Goal: Information Seeking & Learning: Find specific fact

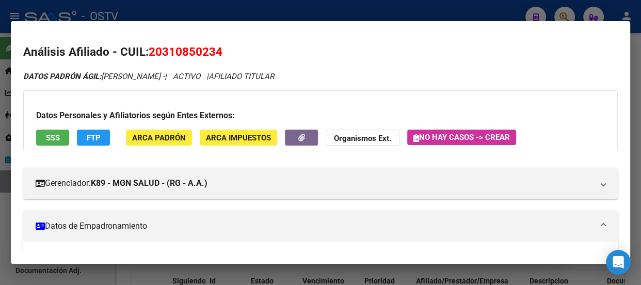
scroll to position [268, 0]
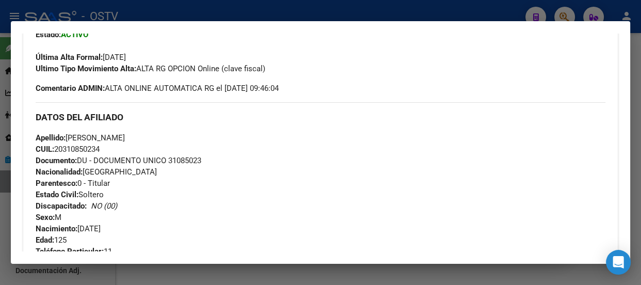
click at [195, 9] on div at bounding box center [320, 142] width 641 height 285
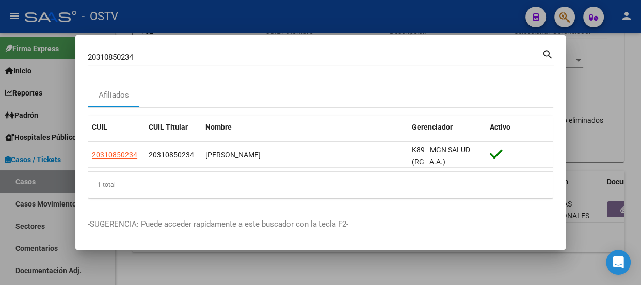
click at [210, 54] on input "20310850234" at bounding box center [315, 57] width 454 height 9
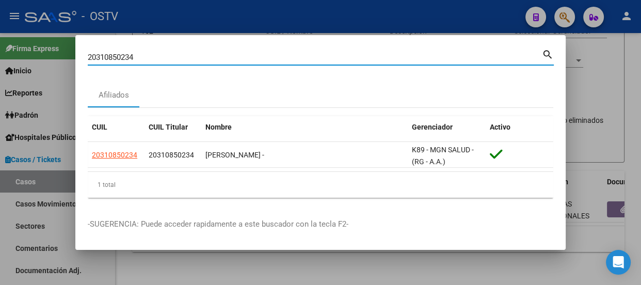
click at [210, 55] on input "20310850234" at bounding box center [315, 57] width 454 height 9
paste input "1454100"
type input "21454100"
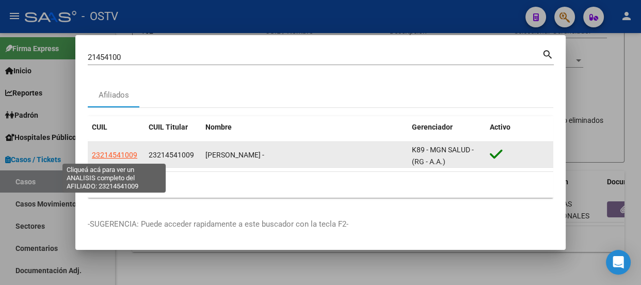
click at [117, 155] on span "23214541009" at bounding box center [114, 155] width 45 height 8
type textarea "23214541009"
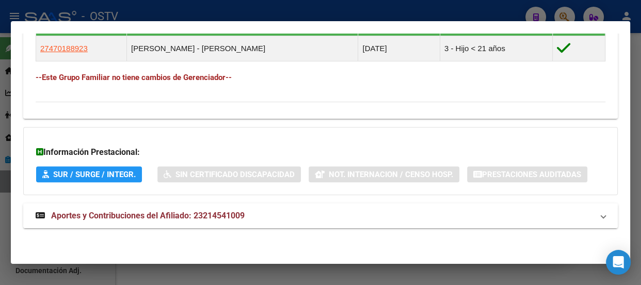
click at [326, 206] on mat-expansion-panel-header "Aportes y Contribuciones del Afiliado: 23214541009" at bounding box center [320, 215] width 594 height 25
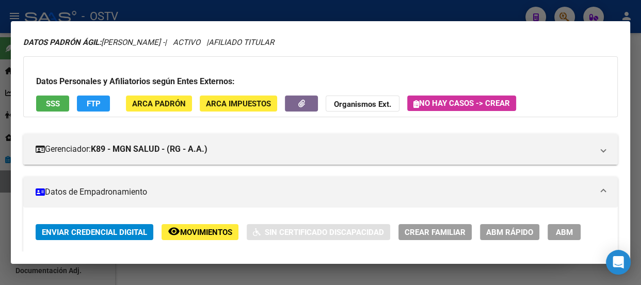
scroll to position [0, 0]
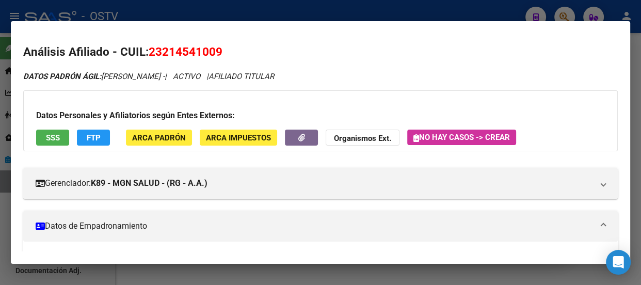
click at [279, 5] on div at bounding box center [320, 142] width 641 height 285
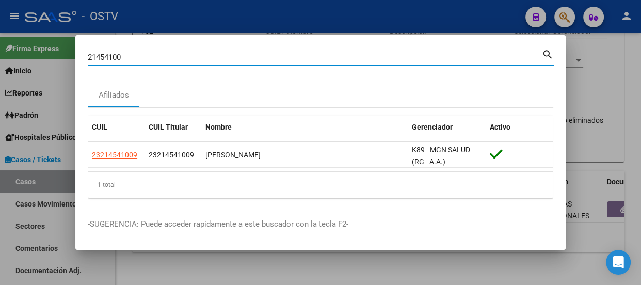
click at [300, 55] on input "21454100" at bounding box center [315, 57] width 454 height 9
paste input "20320490619"
click at [299, 54] on input "2145410020320490619" at bounding box center [315, 57] width 454 height 9
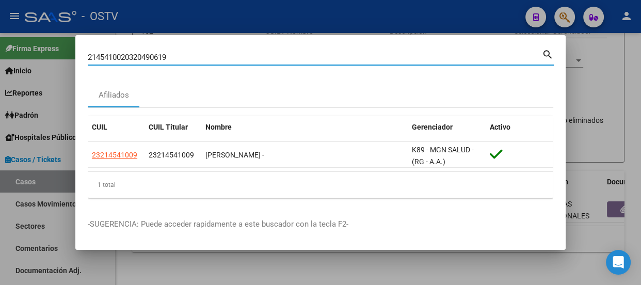
paste input
type input "20320490619"
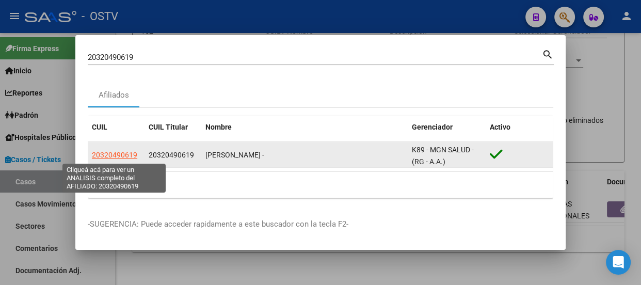
click at [119, 154] on span "20320490619" at bounding box center [114, 155] width 45 height 8
type textarea "20320490619"
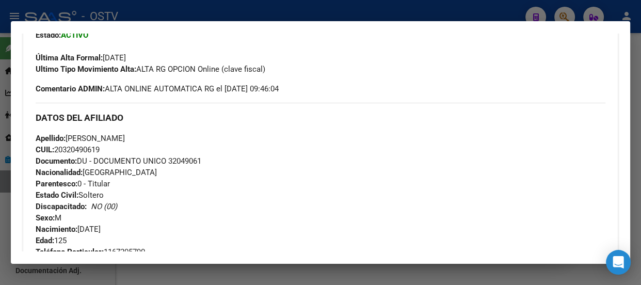
scroll to position [268, 0]
click at [267, 5] on div at bounding box center [320, 142] width 641 height 285
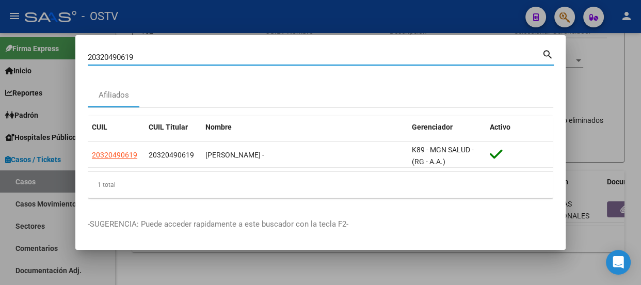
click at [288, 59] on input "20320490619" at bounding box center [315, 57] width 454 height 9
paste input "36069101"
type input "36069101"
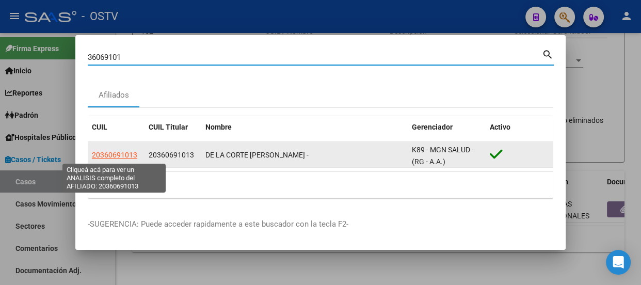
click at [106, 162] on datatable-body-cell "20360691013" at bounding box center [116, 154] width 57 height 25
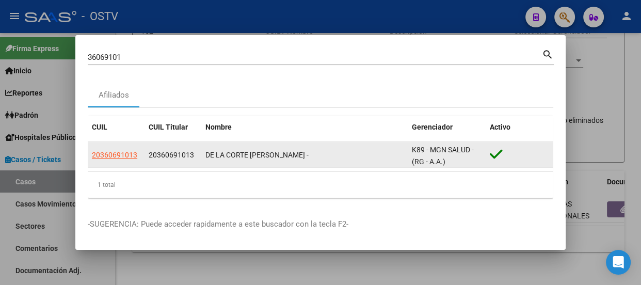
click at [119, 148] on datatable-body-cell "20360691013" at bounding box center [116, 154] width 57 height 25
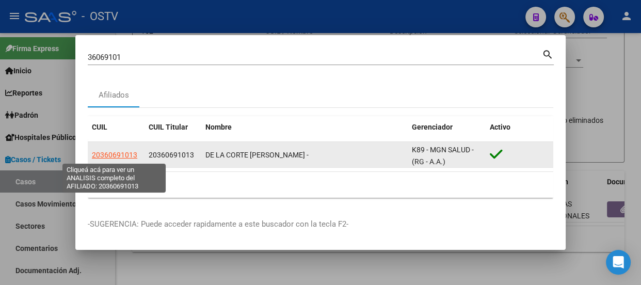
click at [122, 155] on span "20360691013" at bounding box center [114, 155] width 45 height 8
type textarea "20360691013"
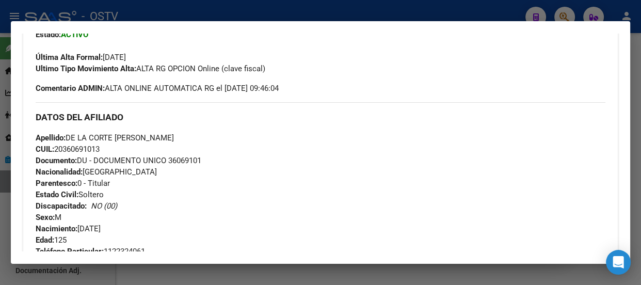
click at [217, 15] on div at bounding box center [320, 142] width 641 height 285
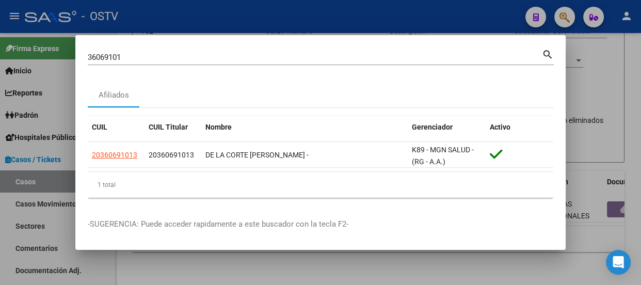
click at [259, 77] on mat-dialog-content "36069101 Buscar (apellido, dni, cuil, nro traspaso, cuit, obra social) search A…" at bounding box center [320, 126] width 490 height 158
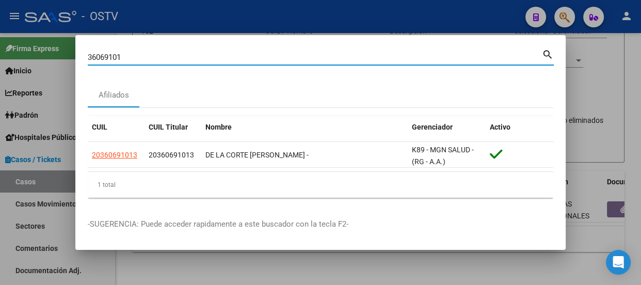
click at [263, 61] on input "36069101" at bounding box center [315, 57] width 454 height 9
paste input "24361648"
type input "24361648"
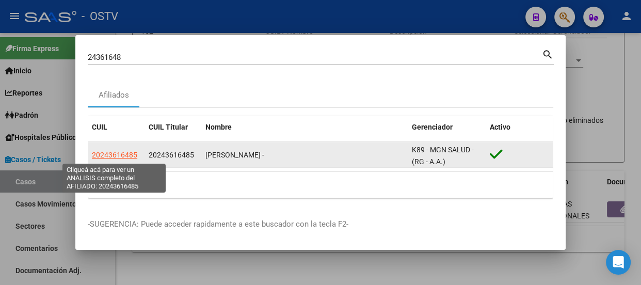
click at [119, 157] on span "20243616485" at bounding box center [114, 155] width 45 height 8
type textarea "20243616485"
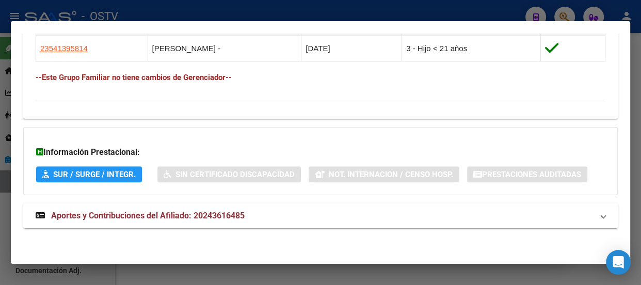
click at [317, 207] on mat-expansion-panel-header "Aportes y Contribuciones del Afiliado: 20243616485" at bounding box center [320, 215] width 594 height 25
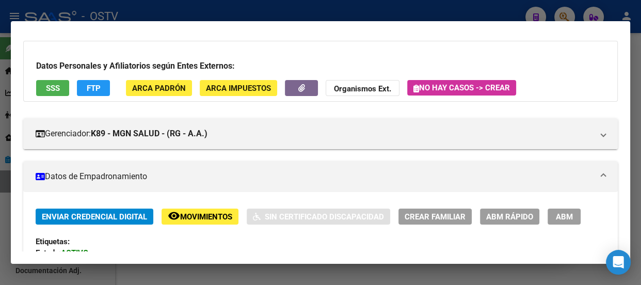
scroll to position [281, 0]
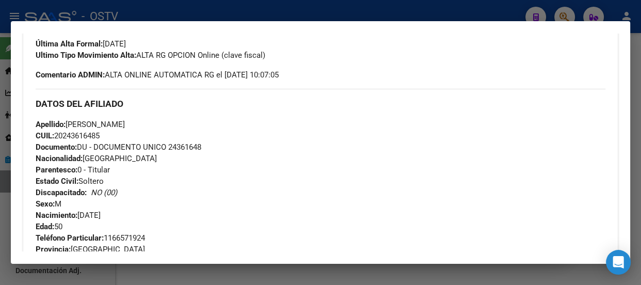
click at [191, 146] on span "Documento: DU - DOCUMENTO UNICO 24361648" at bounding box center [119, 146] width 166 height 9
copy span "24361648"
click at [223, 162] on div "Apellido: [PERSON_NAME]: 20243616485 Documento: DU - DOCUMENTO UNICO 24361648 N…" at bounding box center [321, 176] width 570 height 114
click at [184, 5] on div at bounding box center [320, 142] width 641 height 285
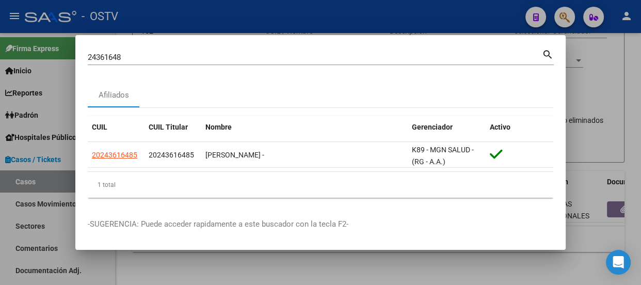
click at [159, 61] on input "24361648" at bounding box center [315, 57] width 454 height 9
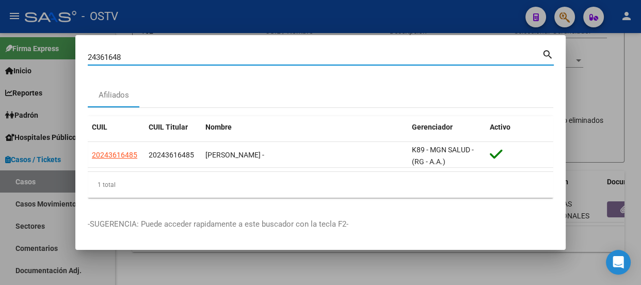
click at [159, 61] on input "24361648" at bounding box center [315, 57] width 454 height 9
paste input "0349228182"
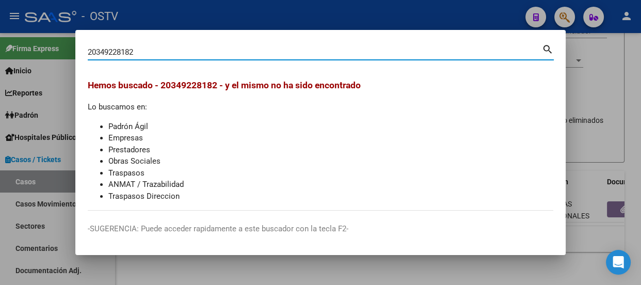
click at [169, 51] on input "20349228182" at bounding box center [315, 51] width 454 height 9
paste input "94927431"
type input "20394927431"
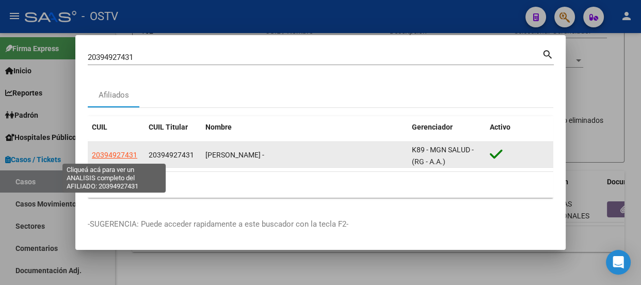
click at [117, 154] on span "20394927431" at bounding box center [114, 155] width 45 height 8
type textarea "20394927431"
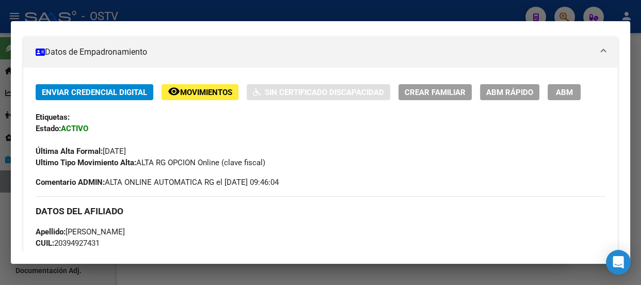
scroll to position [268, 0]
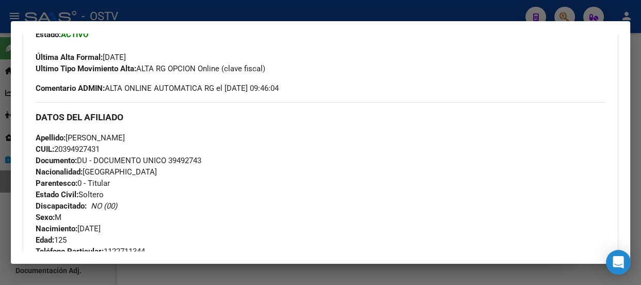
click at [151, 8] on div at bounding box center [320, 142] width 641 height 285
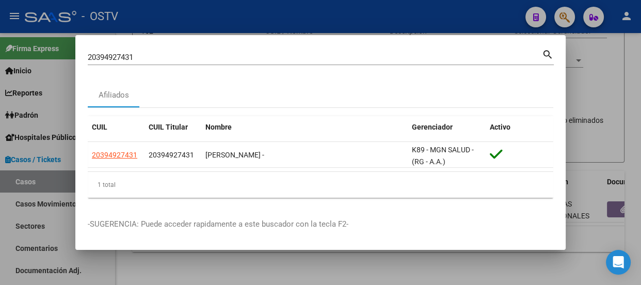
click at [173, 59] on input "20394927431" at bounding box center [315, 57] width 454 height 9
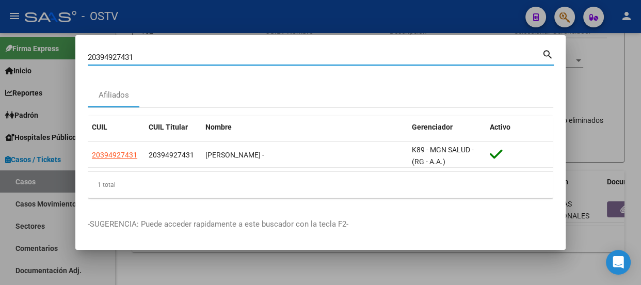
click at [173, 59] on input "20394927431" at bounding box center [315, 57] width 454 height 9
paste input "415723483"
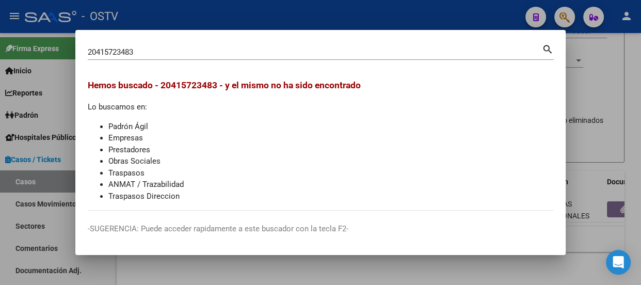
click at [206, 59] on div "20415723483 Buscar (apellido, dni, cuil, [PERSON_NAME], cuit, obra social)" at bounding box center [315, 51] width 454 height 15
click at [205, 56] on input "20415723483" at bounding box center [315, 51] width 454 height 9
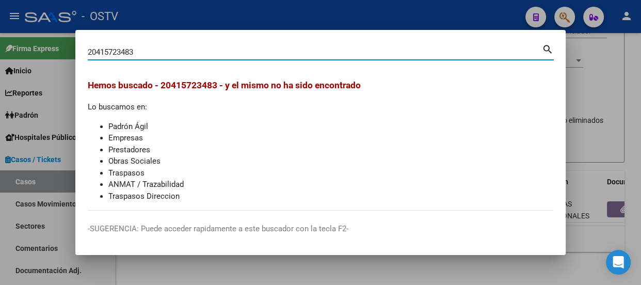
click at [205, 56] on input "20415723483" at bounding box center [315, 51] width 454 height 9
paste input "34732922"
click at [188, 57] on div "20434732922 Buscar (apellido, dni, [PERSON_NAME], [PERSON_NAME], cuit, obra soc…" at bounding box center [315, 51] width 454 height 15
click at [190, 55] on input "20434732922" at bounding box center [315, 51] width 454 height 9
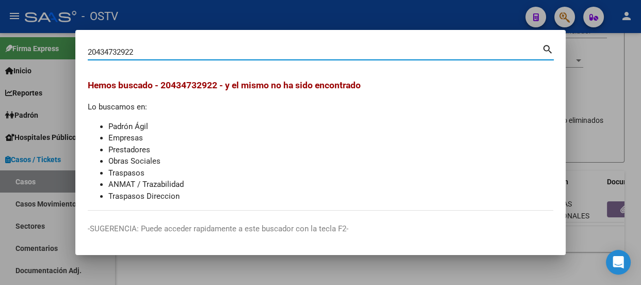
paste input "309209924"
type input "20309209924"
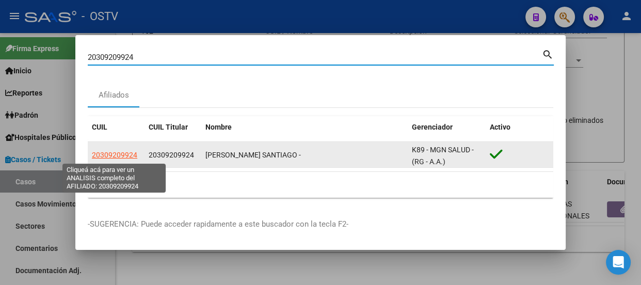
click at [117, 155] on span "20309209924" at bounding box center [114, 155] width 45 height 8
type textarea "20309209924"
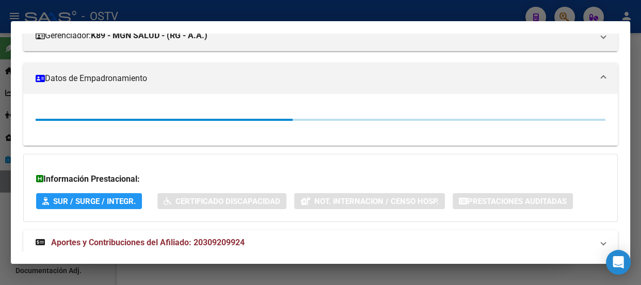
scroll to position [174, 0]
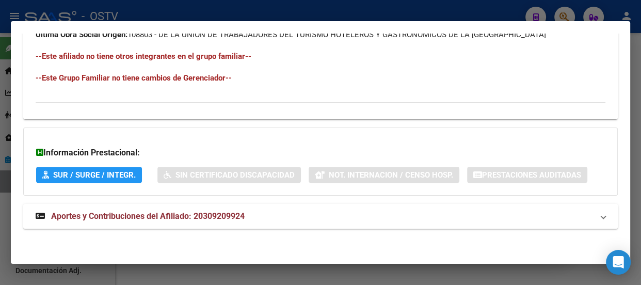
click at [268, 219] on mat-panel-title "Aportes y Contribuciones del Afiliado: 20309209924" at bounding box center [314, 216] width 557 height 12
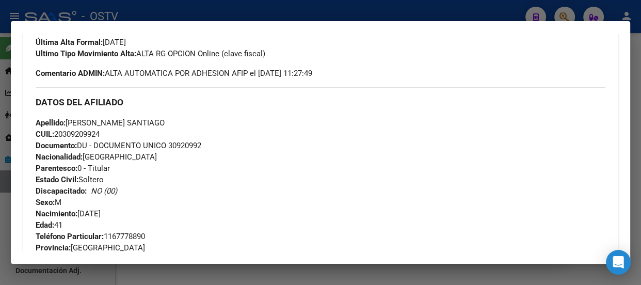
scroll to position [282, 0]
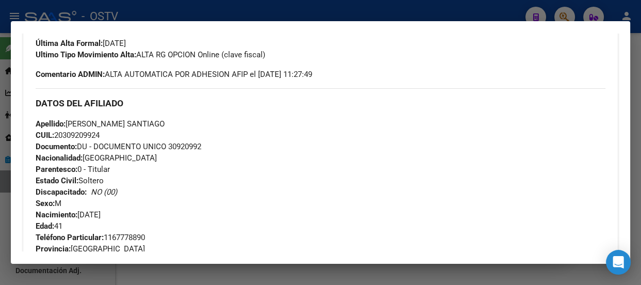
click at [191, 143] on span "Documento: DU - DOCUMENTO UNICO 30920992" at bounding box center [119, 146] width 166 height 9
copy span "30920992"
click at [200, 15] on div at bounding box center [320, 142] width 641 height 285
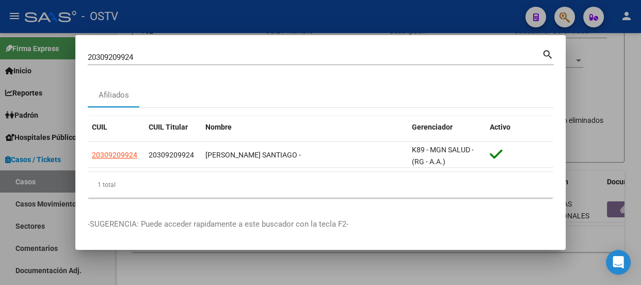
click at [222, 69] on div "20309209924 Buscar (apellido, dni, [PERSON_NAME], [PERSON_NAME], cuit, obra soc…" at bounding box center [321, 60] width 466 height 27
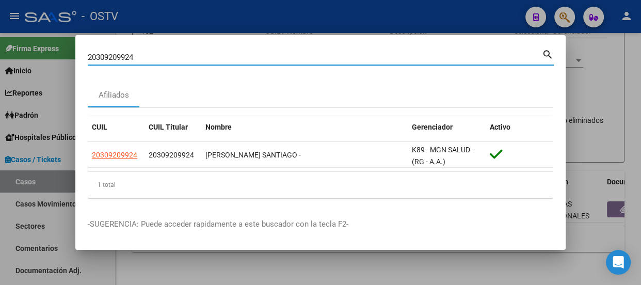
click at [223, 57] on input "20309209924" at bounding box center [315, 57] width 454 height 9
paste input "269502860"
type input "20269502860"
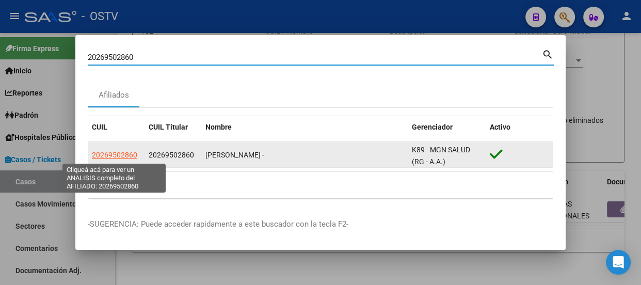
drag, startPoint x: 148, startPoint y: 141, endPoint x: 127, endPoint y: 150, distance: 22.7
click at [127, 151] on span "20269502860" at bounding box center [114, 155] width 45 height 8
type textarea "20269502860"
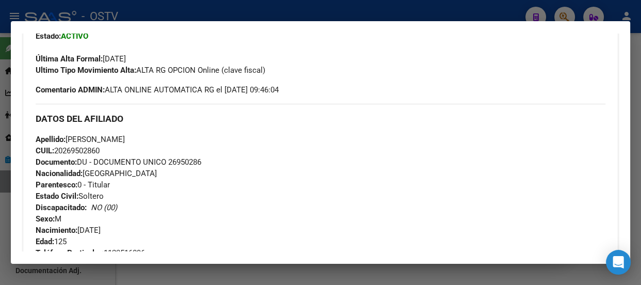
scroll to position [268, 0]
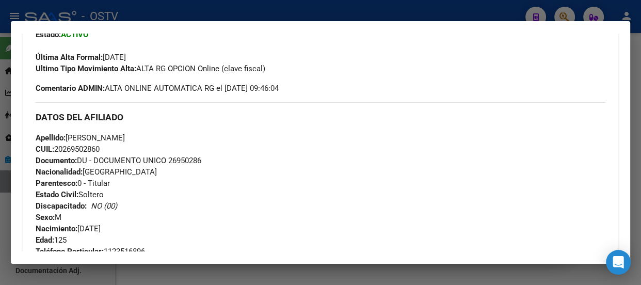
click at [176, 6] on div at bounding box center [320, 142] width 641 height 285
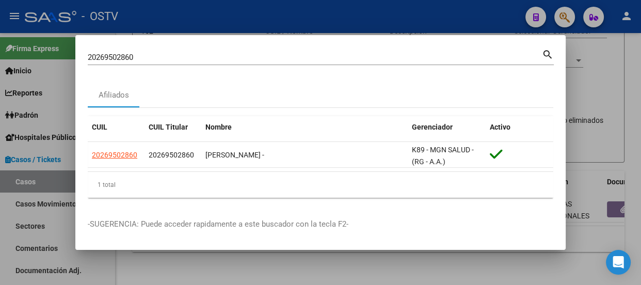
click at [206, 57] on input "20269502860" at bounding box center [315, 57] width 454 height 9
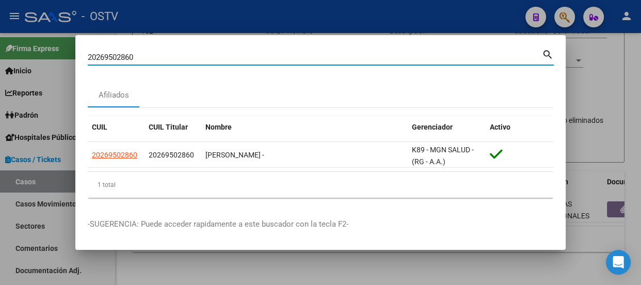
click at [206, 57] on input "20269502860" at bounding box center [315, 57] width 454 height 9
paste input "338851521"
type input "20338851521"
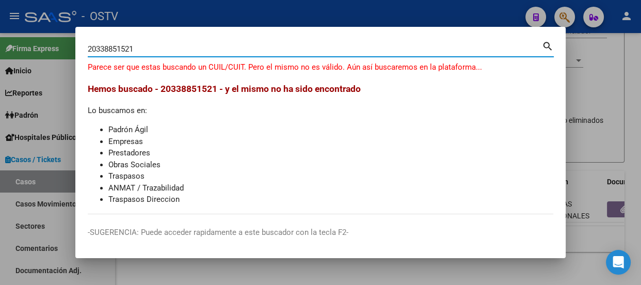
click at [163, 52] on input "20338851521" at bounding box center [315, 48] width 454 height 9
drag, startPoint x: 297, startPoint y: 19, endPoint x: 380, endPoint y: 13, distance: 83.3
click at [298, 19] on div at bounding box center [320, 142] width 641 height 285
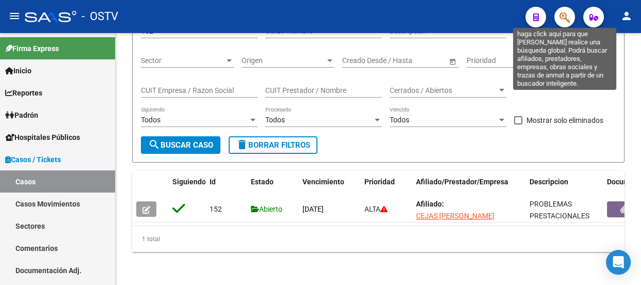
click at [564, 13] on icon "button" at bounding box center [564, 17] width 10 height 12
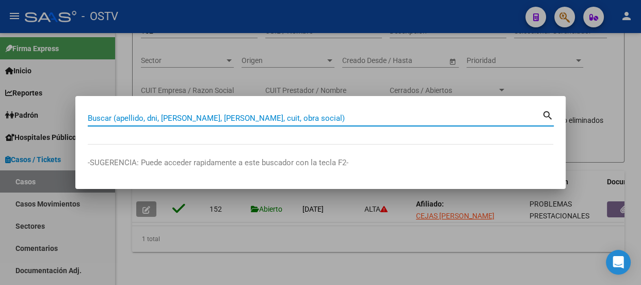
paste input "20338851521"
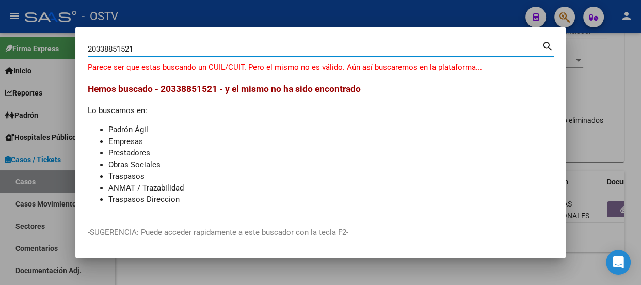
drag, startPoint x: 149, startPoint y: 51, endPoint x: 39, endPoint y: 51, distance: 110.4
click at [39, 51] on div "20338851521 Buscar (apellido, dni, [PERSON_NAME], [PERSON_NAME], cuit, obra soc…" at bounding box center [320, 142] width 641 height 285
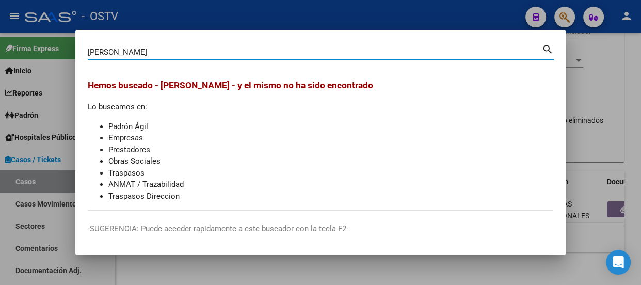
click at [206, 52] on input "[PERSON_NAME]" at bounding box center [315, 51] width 454 height 9
paste input "33885152"
click at [190, 46] on div "33885152 Buscar (apellido, dni, [PERSON_NAME], [PERSON_NAME], cuit, obra social)" at bounding box center [315, 51] width 454 height 15
drag, startPoint x: 190, startPoint y: 46, endPoint x: 194, endPoint y: 52, distance: 6.3
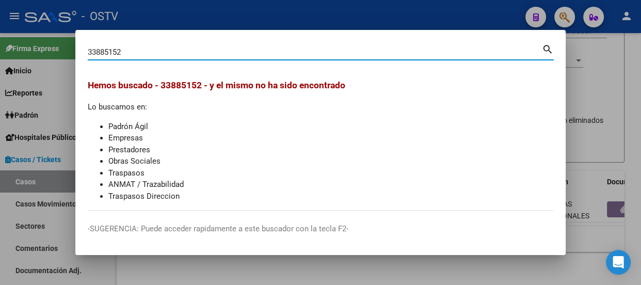
click at [191, 49] on div "33885152 Buscar (apellido, dni, [PERSON_NAME], [PERSON_NAME], cuit, obra social)" at bounding box center [315, 51] width 454 height 15
click at [194, 52] on input "33885152" at bounding box center [315, 51] width 454 height 9
paste input "20240643651"
click at [192, 47] on input "20240643651" at bounding box center [315, 51] width 454 height 9
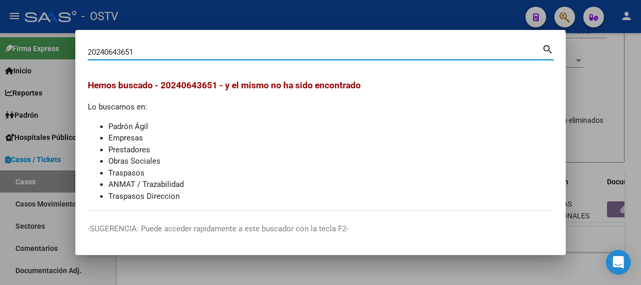
click at [192, 47] on input "20240643651" at bounding box center [315, 51] width 454 height 9
paste input "30664915"
click at [244, 55] on input "30664915" at bounding box center [315, 51] width 454 height 9
paste input "20360691013"
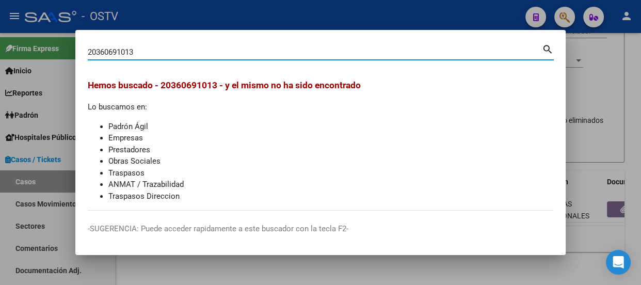
type input "20360691013"
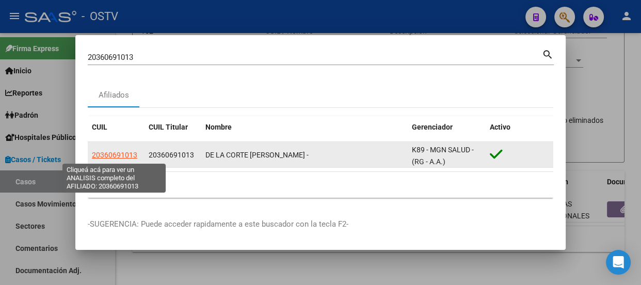
click at [105, 153] on span "20360691013" at bounding box center [114, 155] width 45 height 8
type textarea "20360691013"
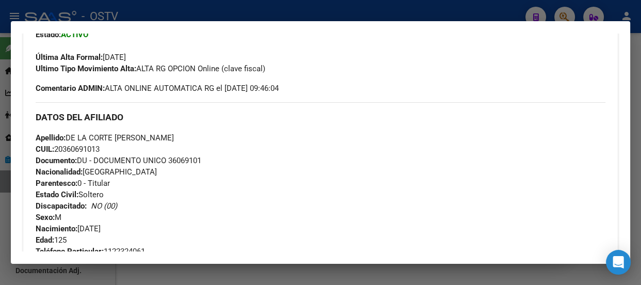
click at [204, 8] on div at bounding box center [320, 142] width 641 height 285
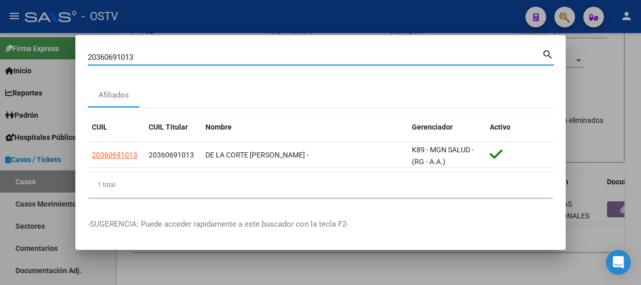
click at [249, 59] on input "20360691013" at bounding box center [315, 57] width 454 height 9
paste input "32478215"
type input "32478215"
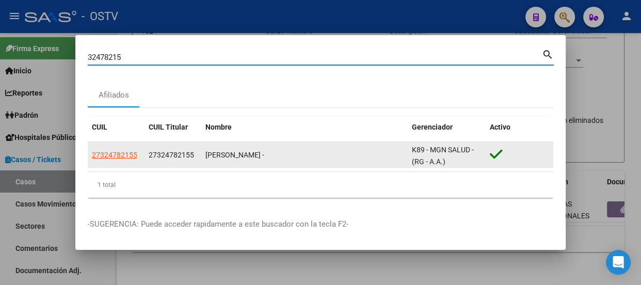
click at [118, 154] on span "27324782155" at bounding box center [114, 155] width 45 height 8
type textarea "27324782155"
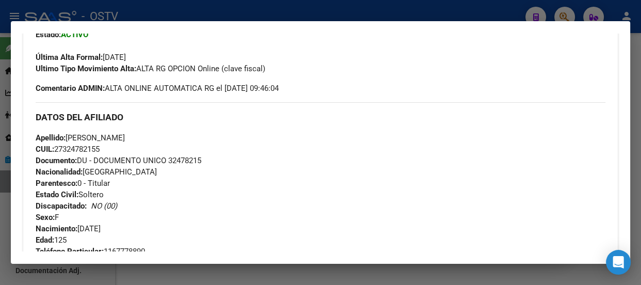
click at [169, 15] on div at bounding box center [320, 142] width 641 height 285
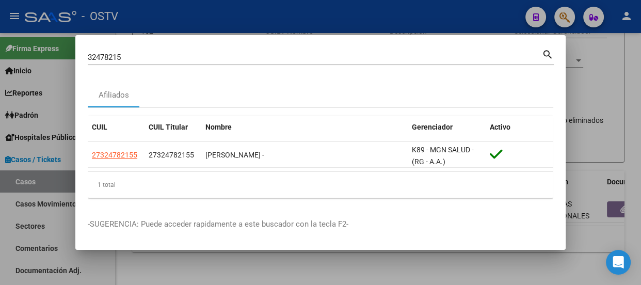
click at [186, 60] on input "32478215" at bounding box center [315, 57] width 454 height 9
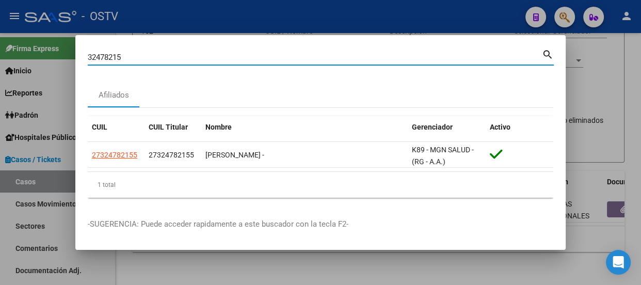
click at [186, 60] on input "32478215" at bounding box center [315, 57] width 454 height 9
paste input "20415723483"
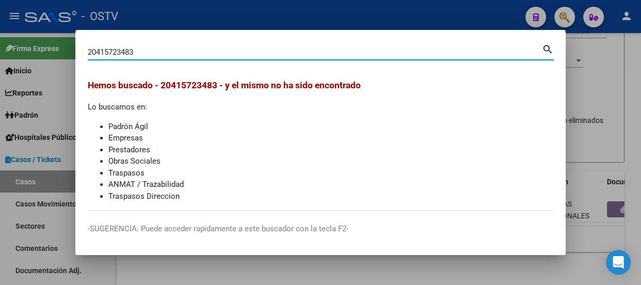
click at [169, 52] on input "20415723483" at bounding box center [315, 51] width 454 height 9
paste input "340813600"
type input "20340813600"
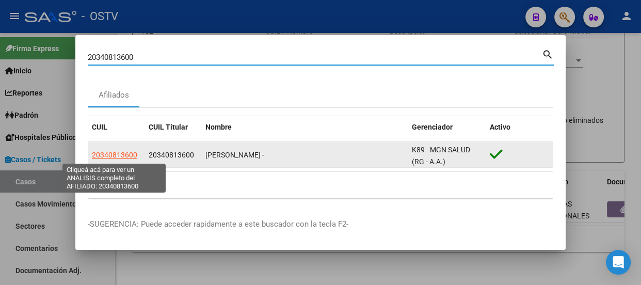
click at [107, 152] on span "20340813600" at bounding box center [114, 155] width 45 height 8
type textarea "20340813600"
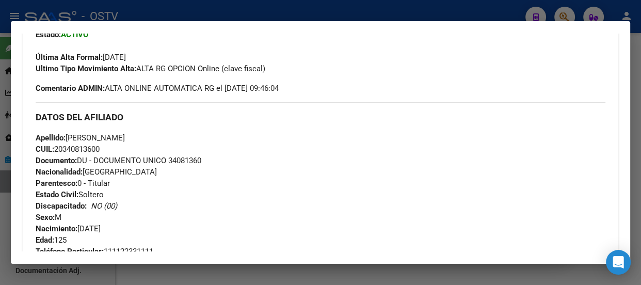
click at [167, 17] on div at bounding box center [320, 142] width 641 height 285
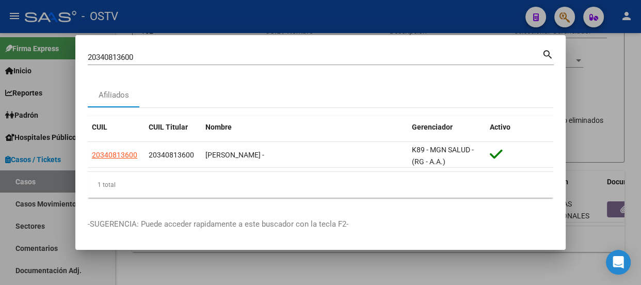
click at [170, 57] on input "20340813600" at bounding box center [315, 57] width 454 height 9
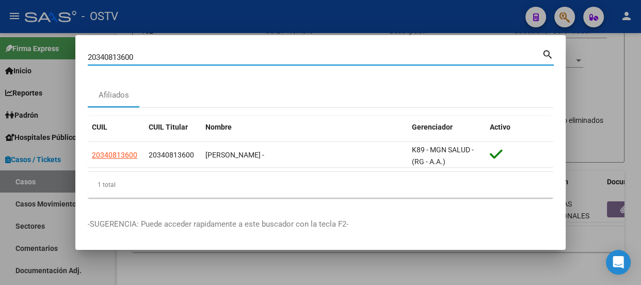
click at [170, 57] on input "20340813600" at bounding box center [315, 57] width 454 height 9
paste input "240643651"
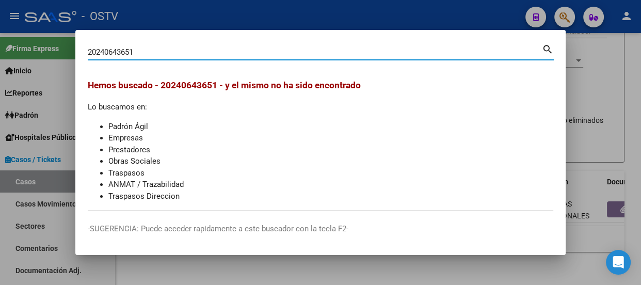
click at [166, 50] on input "20240643651" at bounding box center [315, 51] width 454 height 9
paste input "30664915"
type input "30664915"
click at [191, 28] on div at bounding box center [320, 142] width 641 height 285
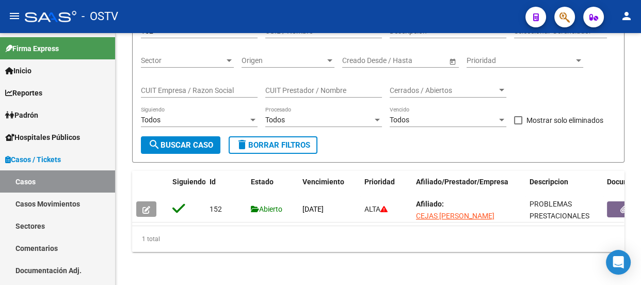
click at [557, 17] on button "button" at bounding box center [564, 17] width 21 height 21
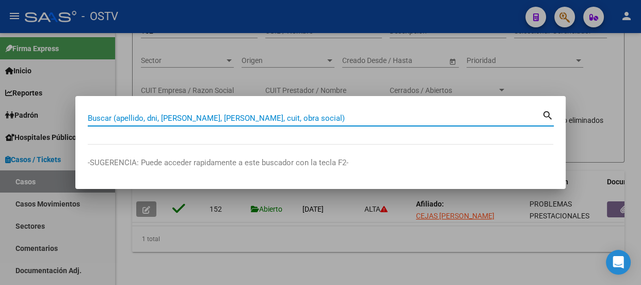
paste input "40393877"
type input "40393877"
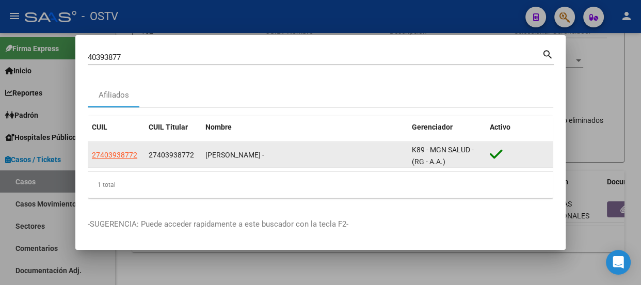
click at [135, 159] on app-link-go-to "27403938772" at bounding box center [114, 155] width 45 height 12
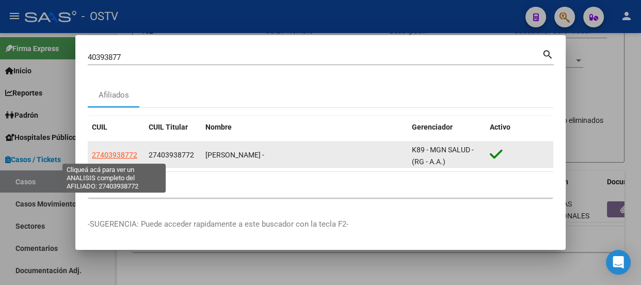
click at [122, 152] on span "27403938772" at bounding box center [114, 155] width 45 height 8
type textarea "27403938772"
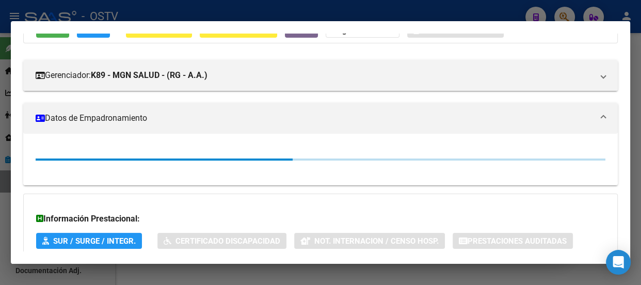
scroll to position [140, 0]
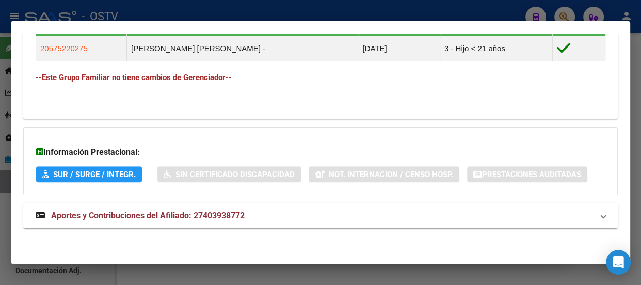
click at [232, 215] on span "Aportes y Contribuciones del Afiliado: 27403938772" at bounding box center [148, 216] width 194 height 10
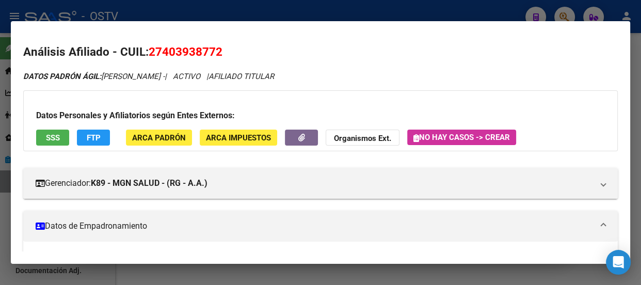
scroll to position [0, 0]
click at [175, 12] on div at bounding box center [320, 142] width 641 height 285
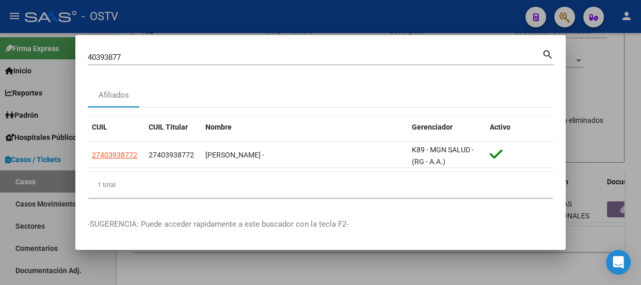
click at [185, 56] on input "40393877" at bounding box center [315, 57] width 454 height 9
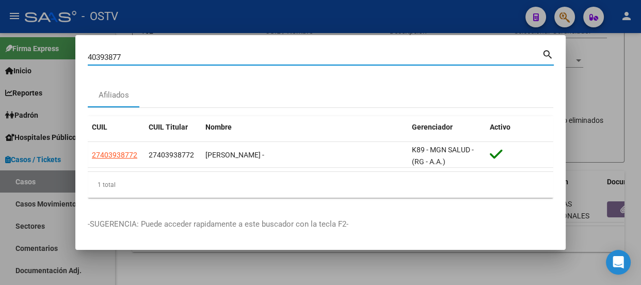
click at [185, 56] on input "40393877" at bounding box center [315, 57] width 454 height 9
paste input "29791562"
type input "29791562"
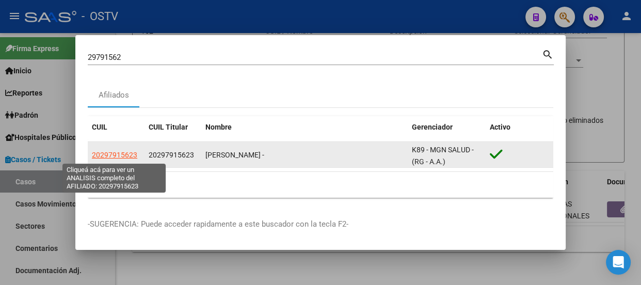
click at [127, 151] on span "20297915623" at bounding box center [114, 155] width 45 height 8
type textarea "20297915623"
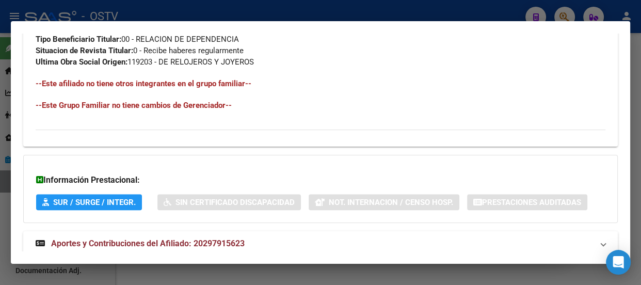
scroll to position [636, 0]
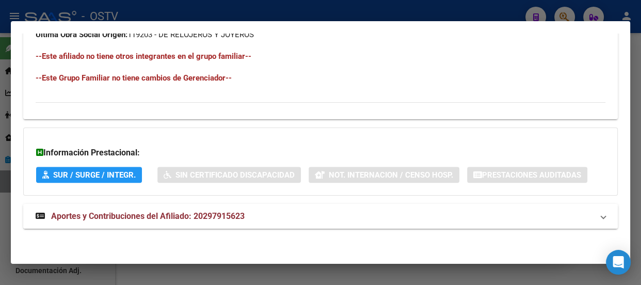
click at [248, 211] on mat-panel-title "Aportes y Contribuciones del Afiliado: 20297915623" at bounding box center [314, 216] width 557 height 12
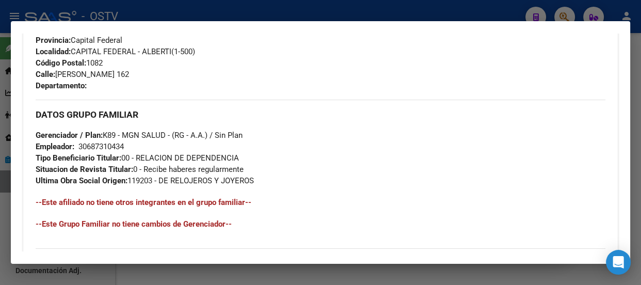
scroll to position [227, 0]
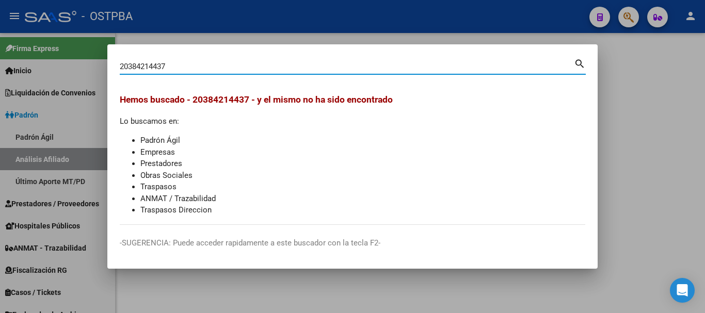
click at [212, 62] on input "20384214437" at bounding box center [347, 66] width 454 height 9
type input "20349228182"
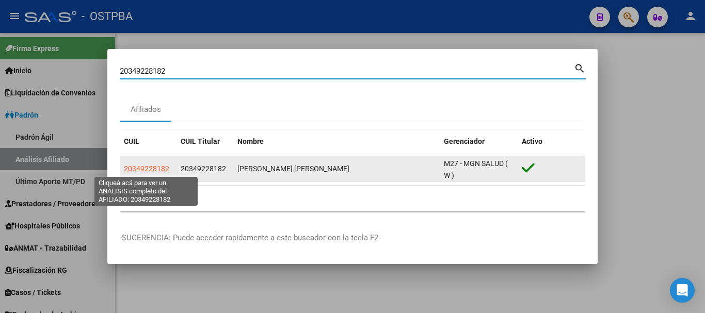
click at [147, 165] on span "20349228182" at bounding box center [146, 169] width 45 height 8
type textarea "20349228182"
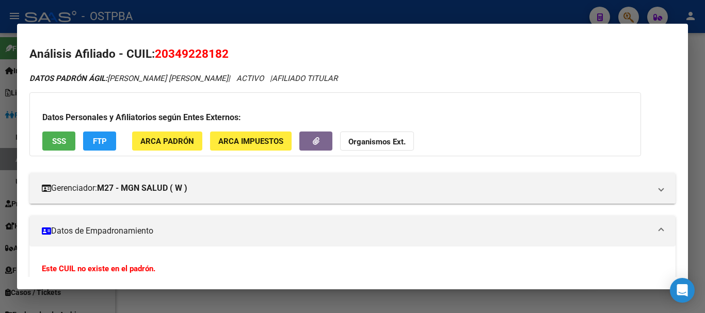
drag, startPoint x: 189, startPoint y: 16, endPoint x: 192, endPoint y: 35, distance: 18.9
click at [189, 16] on div at bounding box center [352, 156] width 705 height 313
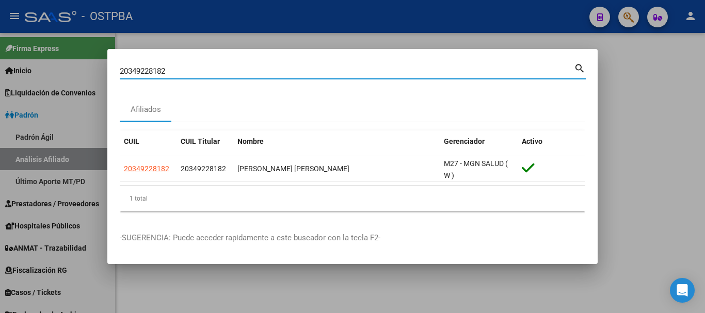
click at [199, 69] on input "20349228182" at bounding box center [347, 71] width 454 height 9
paste input "43473292"
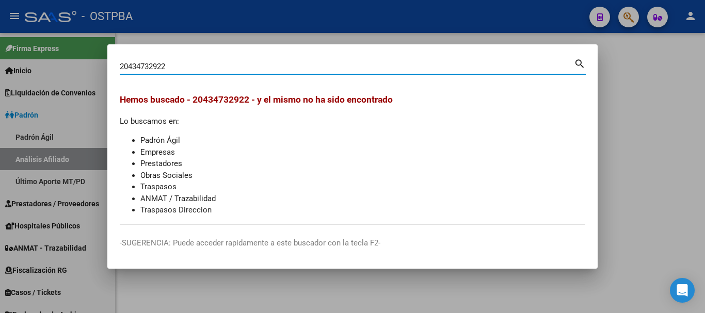
click at [209, 65] on input "20434732922" at bounding box center [347, 66] width 454 height 9
paste input "3388515"
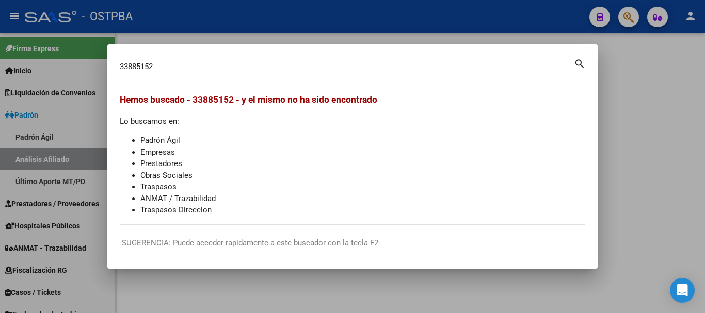
click at [170, 63] on div "33885152 Buscar (apellido, dni, cuil, nro traspaso, cuit, obra social) search" at bounding box center [353, 66] width 466 height 18
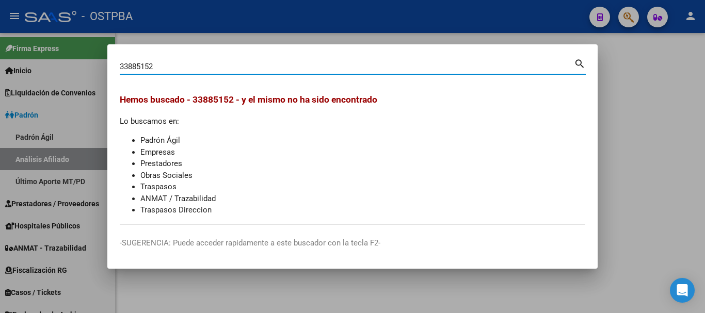
drag, startPoint x: 170, startPoint y: 63, endPoint x: 50, endPoint y: 63, distance: 119.7
click at [50, 63] on div "33885152 Buscar (apellido, dni, cuil, nro traspaso, cuit, obra social) search H…" at bounding box center [352, 156] width 705 height 313
type input "BELINSKY"
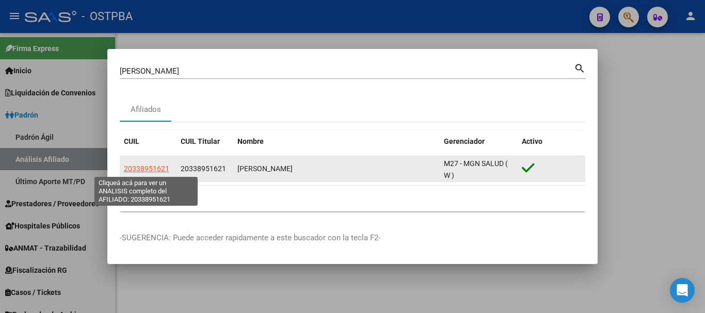
click at [159, 166] on span "20338951621" at bounding box center [146, 169] width 45 height 8
type textarea "20338951621"
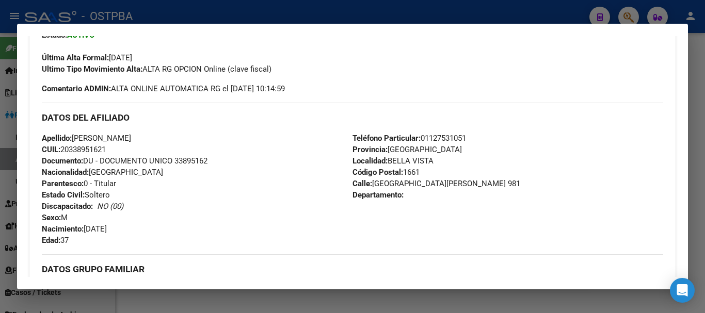
scroll to position [258, 0]
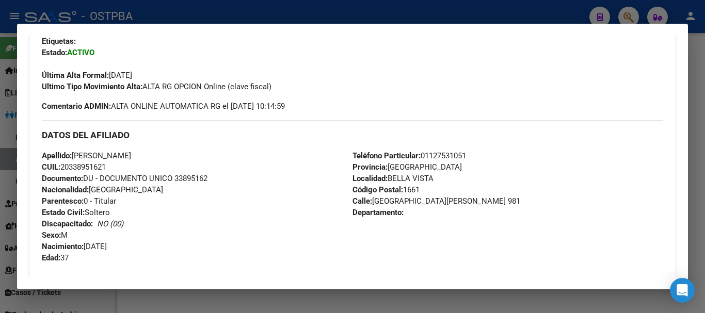
click at [131, 17] on div at bounding box center [352, 156] width 705 height 313
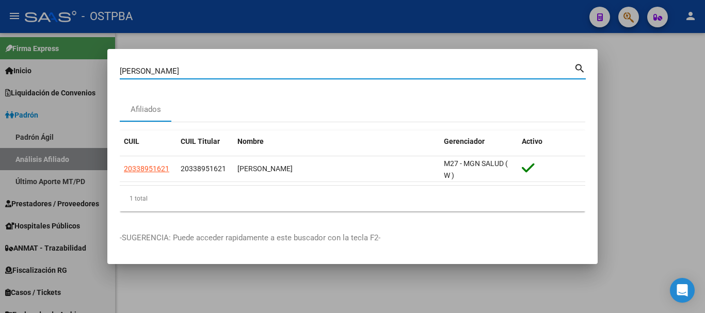
click at [141, 71] on input "BELINSKY" at bounding box center [347, 71] width 454 height 9
paste input "20240643651"
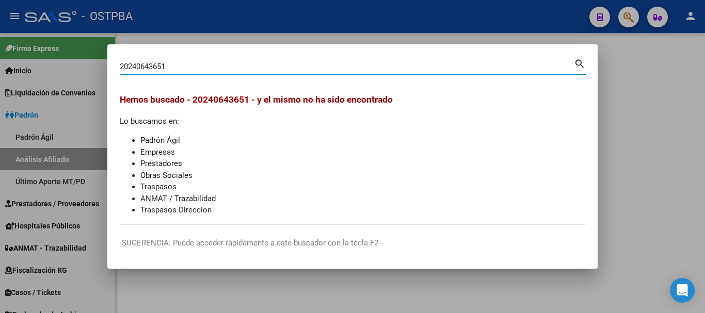
click at [199, 61] on div "20240643651 Buscar (apellido, dni, cuil, nro traspaso, cuit, obra social)" at bounding box center [347, 66] width 454 height 15
paste input "30664915"
click at [196, 61] on div "2024064365130664915 Buscar (apellido, dni, cuil, nro traspaso, cuit, obra socia…" at bounding box center [347, 66] width 454 height 15
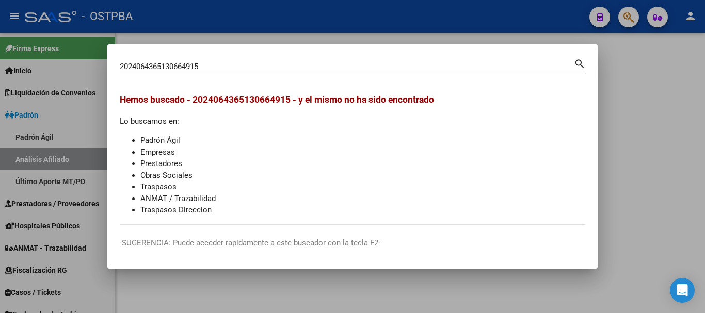
click at [196, 61] on div "2024064365130664915 Buscar (apellido, dni, cuil, nro traspaso, cuit, obra socia…" at bounding box center [347, 66] width 454 height 15
paste input "30664915"
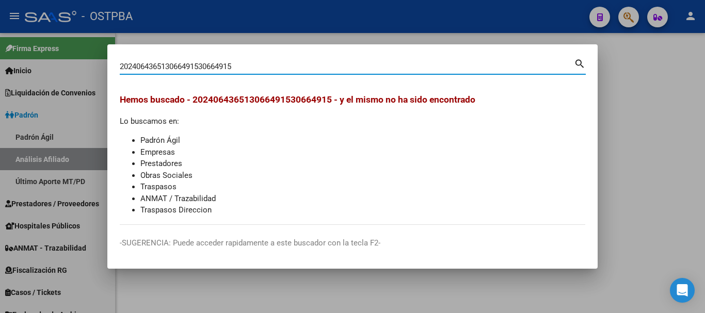
click at [197, 63] on input "202406436513066491530664915" at bounding box center [347, 66] width 454 height 9
paste input
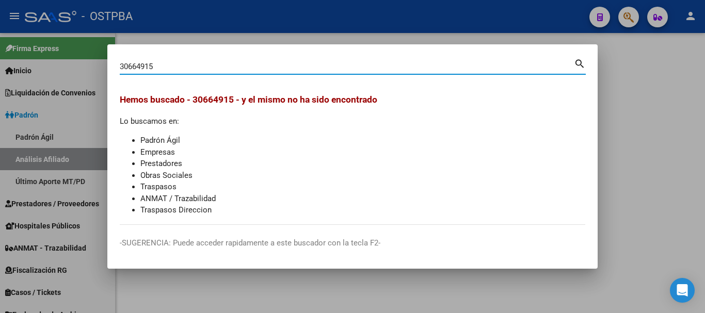
click at [208, 75] on div "30664915 Buscar (apellido, dni, cuil, nro traspaso, cuit, obra social) search" at bounding box center [353, 70] width 466 height 27
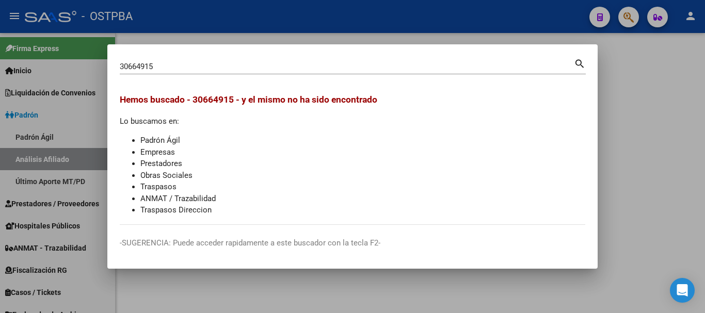
click at [209, 68] on input "30664915" at bounding box center [347, 66] width 454 height 9
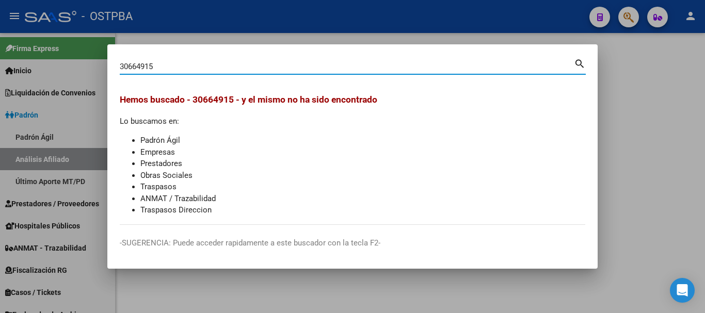
click at [209, 68] on input "30664915" at bounding box center [347, 66] width 454 height 9
paste input "20349228182"
type input "20349228182"
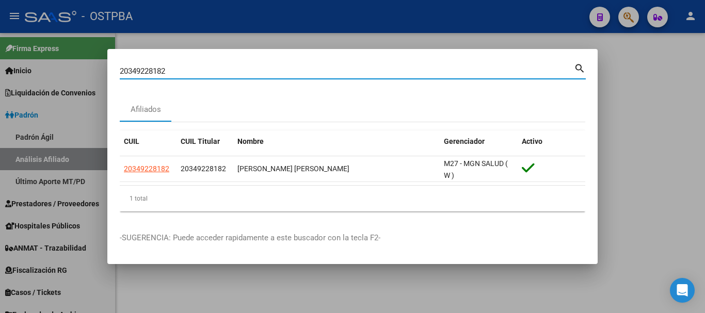
click at [142, 173] on app-link-go-to "20349228182" at bounding box center [146, 169] width 45 height 12
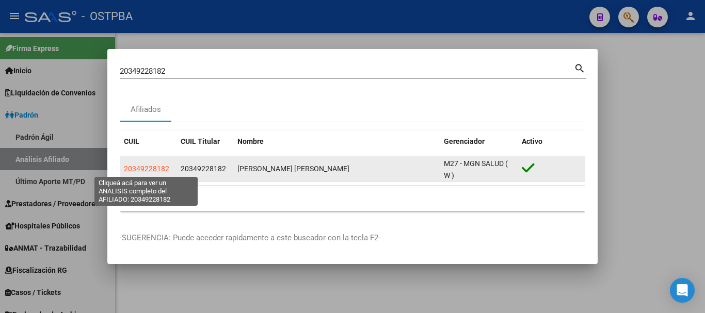
click at [147, 168] on span "20349228182" at bounding box center [146, 169] width 45 height 8
type textarea "20349228182"
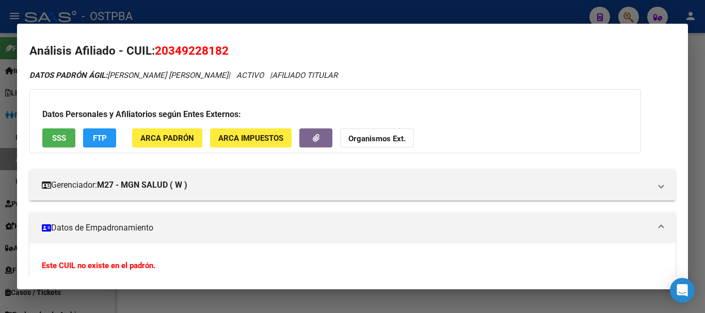
scroll to position [0, 0]
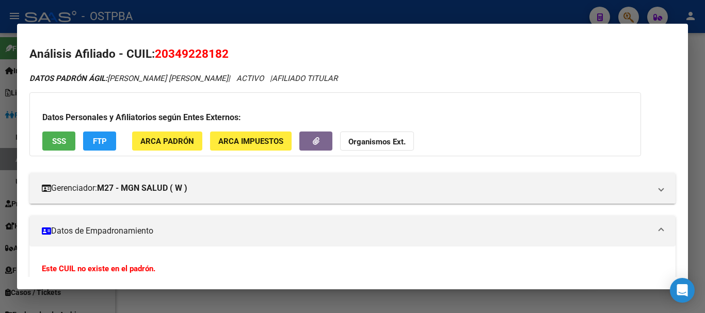
click at [146, 12] on div at bounding box center [352, 156] width 705 height 313
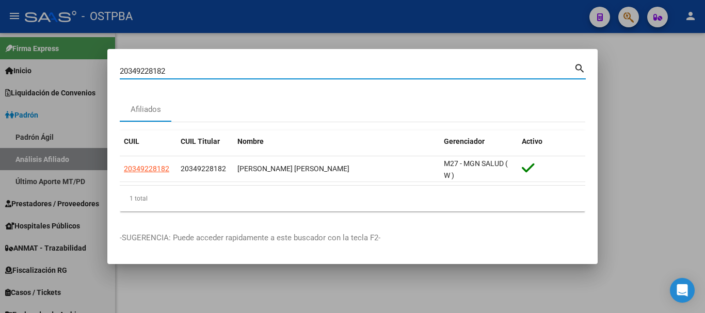
click at [183, 75] on input "20349228182" at bounding box center [347, 71] width 454 height 9
paste input "415723483"
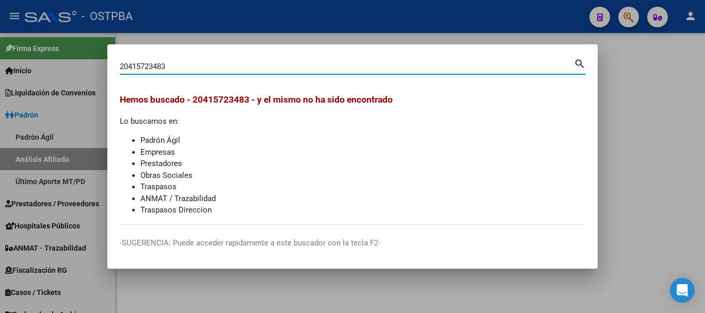
click at [188, 66] on input "20415723483" at bounding box center [347, 66] width 454 height 9
paste input "340813600"
click at [172, 62] on input "20340813600" at bounding box center [347, 66] width 454 height 9
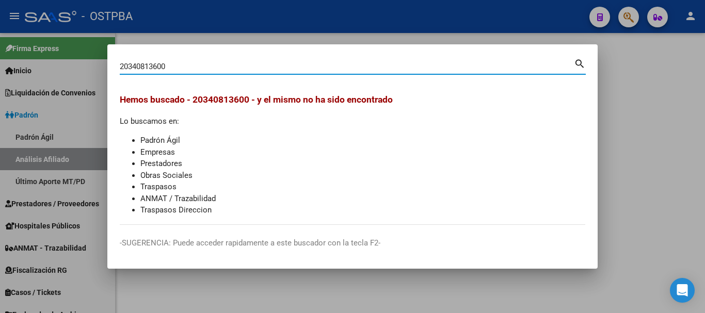
paste input "240643651"
click at [188, 69] on input "20240643651" at bounding box center [347, 66] width 454 height 9
paste input "30664915"
type input "30664915"
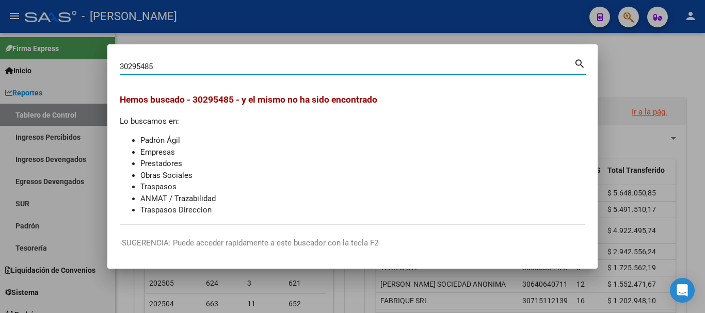
click at [219, 73] on div "30295485 Buscar (apellido, dni, cuil, nro traspaso, cuit, obra social)" at bounding box center [347, 66] width 454 height 15
click at [220, 67] on input "30295485" at bounding box center [347, 66] width 454 height 9
paste input "20415723483"
type input "20415723483"
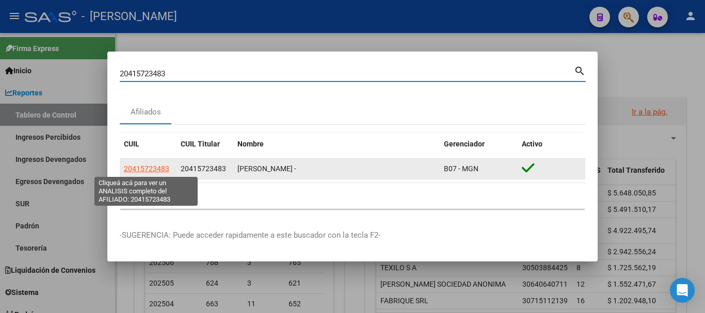
click at [155, 169] on span "20415723483" at bounding box center [146, 169] width 45 height 8
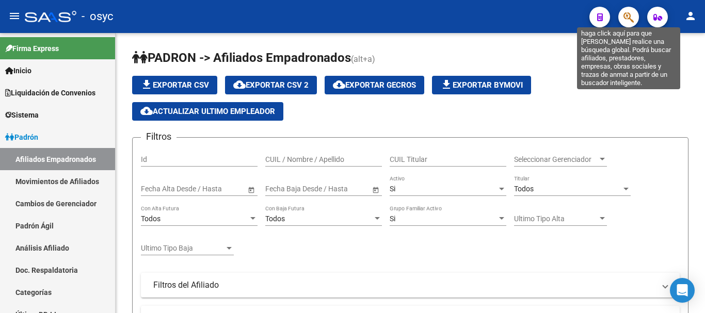
click at [630, 17] on icon "button" at bounding box center [628, 17] width 10 height 12
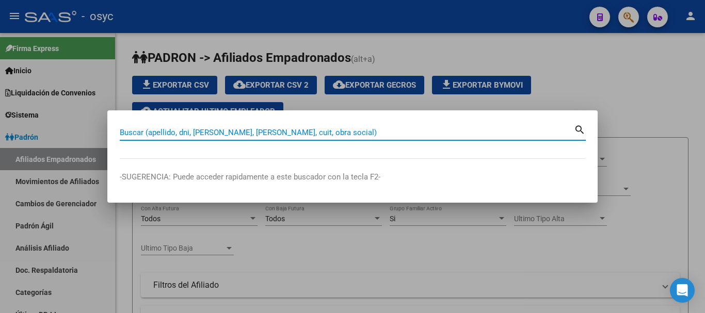
paste input "30664915"
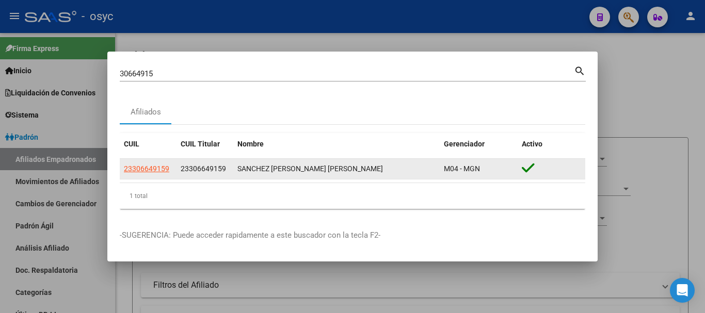
click at [169, 172] on div "23306649159" at bounding box center [148, 169] width 49 height 12
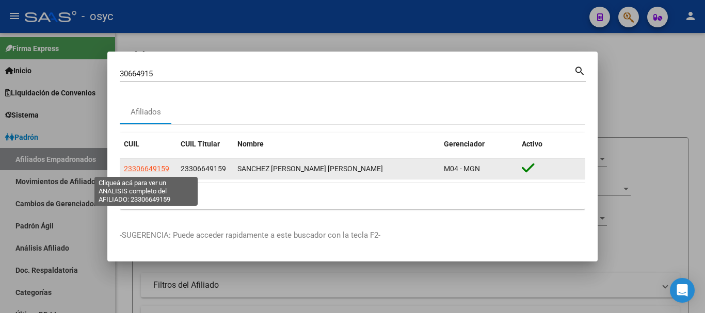
click at [161, 172] on span "23306649159" at bounding box center [146, 169] width 45 height 8
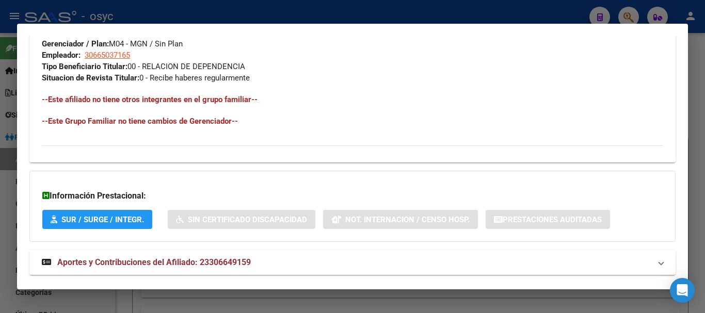
scroll to position [542, 0]
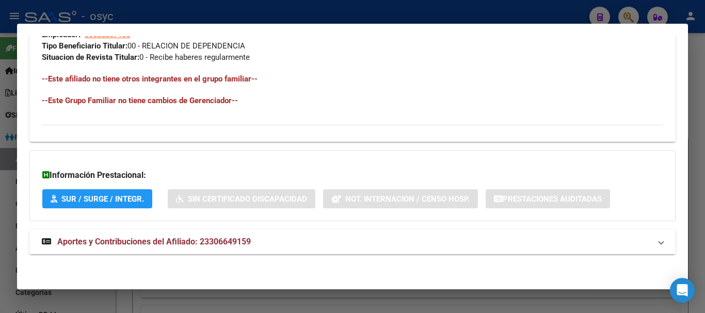
click at [330, 247] on mat-panel-title "Aportes y Contribuciones del Afiliado: 23306649159" at bounding box center [346, 242] width 609 height 12
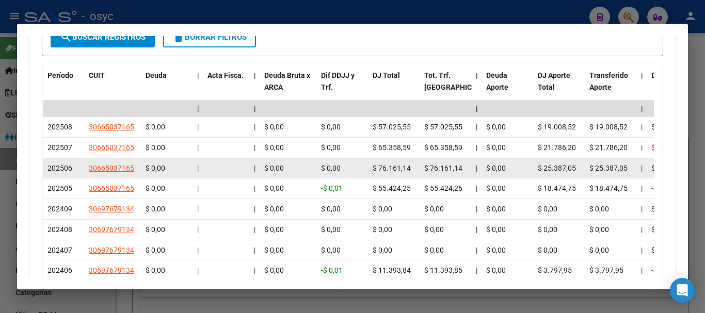
scroll to position [921, 0]
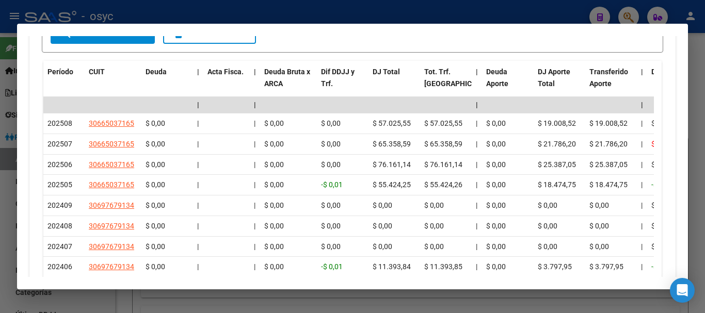
click at [358, 15] on div at bounding box center [352, 156] width 705 height 313
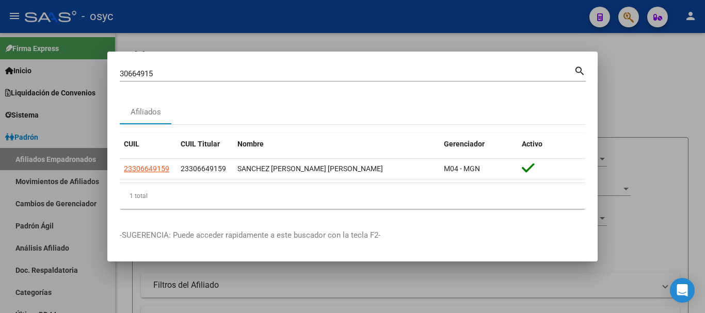
click at [305, 66] on div "30664915 Buscar (apellido, dni, cuil, nro traspaso, cuit, obra social)" at bounding box center [347, 73] width 454 height 15
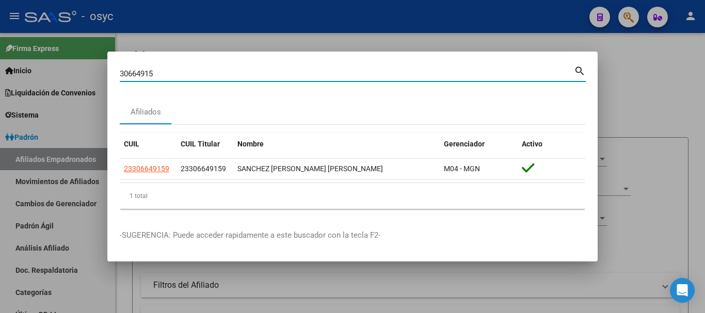
click at [304, 72] on input "30664915" at bounding box center [347, 73] width 454 height 9
paste input "20415723483"
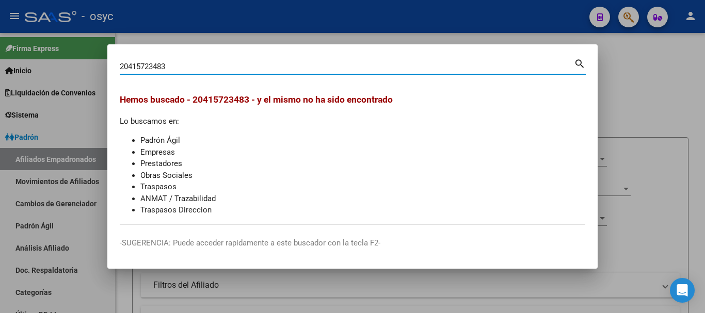
click at [185, 71] on div "20415723483 Buscar (apellido, dni, cuil, [PERSON_NAME], cuit, obra social)" at bounding box center [347, 66] width 454 height 15
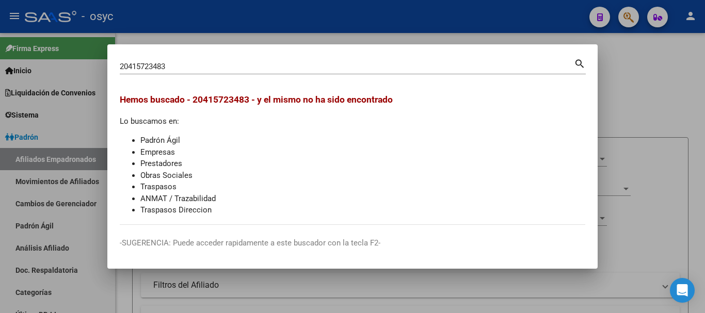
click at [185, 71] on div "20415723483 Buscar (apellido, dni, cuil, [PERSON_NAME], cuit, obra social)" at bounding box center [347, 66] width 454 height 15
click at [185, 70] on input "20415723483" at bounding box center [347, 66] width 454 height 9
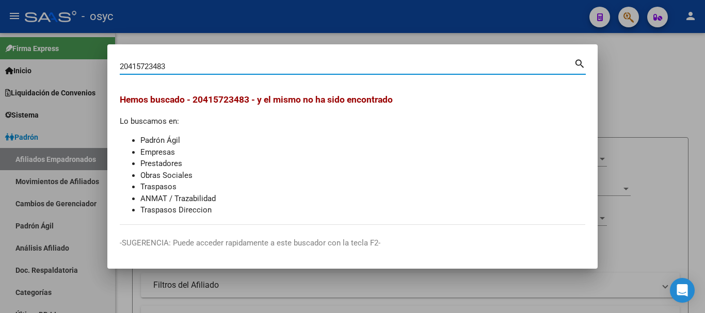
click at [185, 70] on input "20415723483" at bounding box center [347, 66] width 454 height 9
paste input "30664915"
type input "30664915"
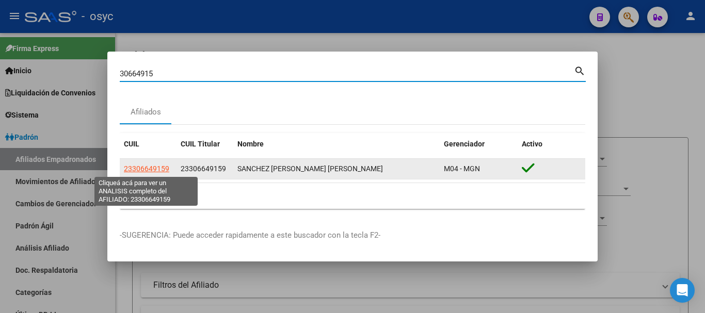
click at [149, 171] on span "23306649159" at bounding box center [146, 169] width 45 height 8
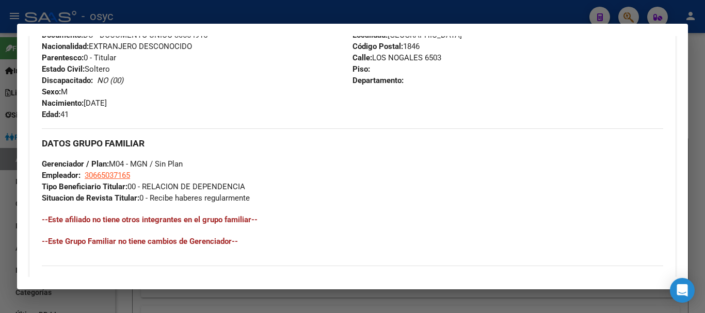
scroll to position [388, 0]
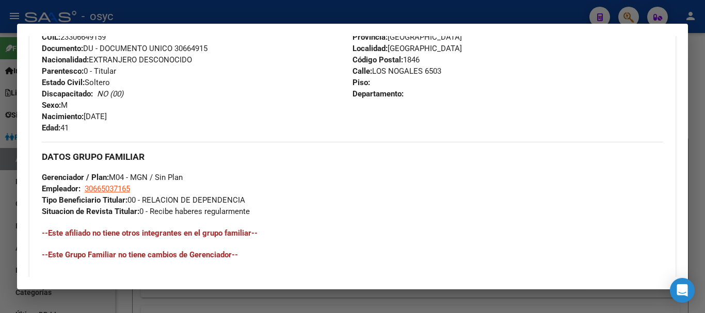
click at [175, 182] on span "Gerenciador / Plan: M04 - MGN / Sin Plan" at bounding box center [112, 177] width 141 height 9
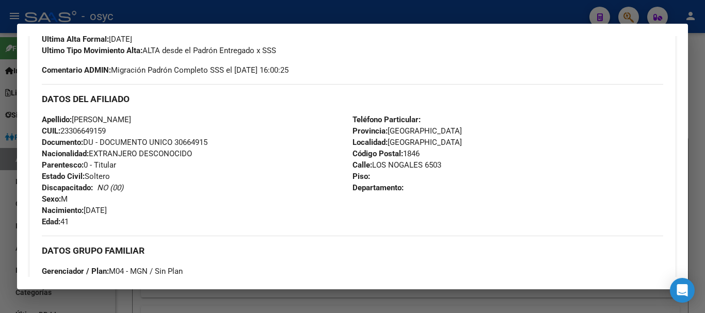
scroll to position [285, 0]
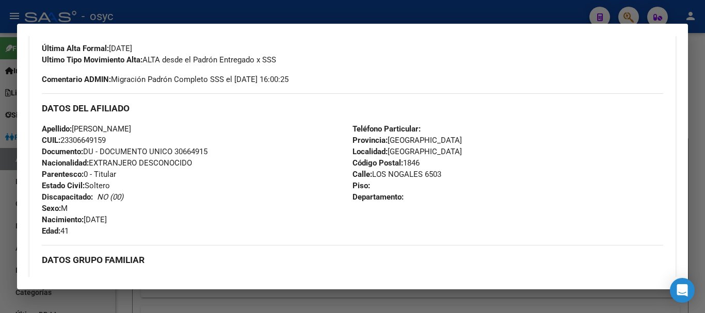
click at [195, 147] on span "Documento: DU - DOCUMENTO UNICO 30664915" at bounding box center [125, 151] width 166 height 9
copy span "30664915"
click at [151, 135] on div "Apellido: SANCHEZ MARIO MIGUEL ALEJANDRO CUIL: 23306649159 Documento: DU - DOCU…" at bounding box center [197, 180] width 311 height 114
